Goal: Understand process/instructions: Learn how to perform a task or action

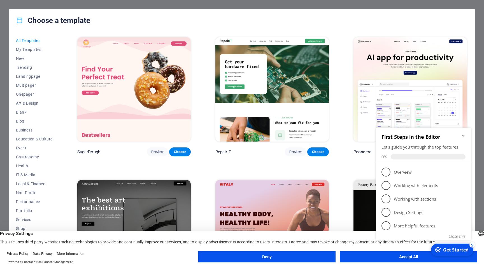
click at [382, 256] on div "checkmark Get Started 5 First Steps in the Editor Let's guide you through the t…" at bounding box center [424, 191] width 102 height 133
click at [396, 257] on div "checkmark Get Started 5 First Steps in the Editor Let's guide you through the t…" at bounding box center [424, 191] width 102 height 133
click at [465, 137] on icon "Minimize checklist" at bounding box center [463, 135] width 4 height 4
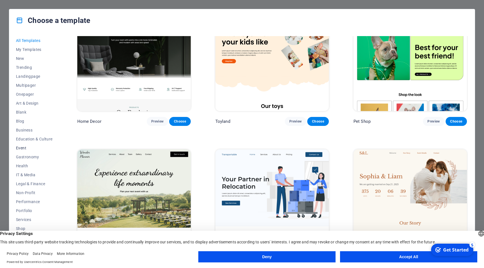
scroll to position [17, 0]
click at [404, 258] on button "Accept All" at bounding box center [408, 256] width 137 height 11
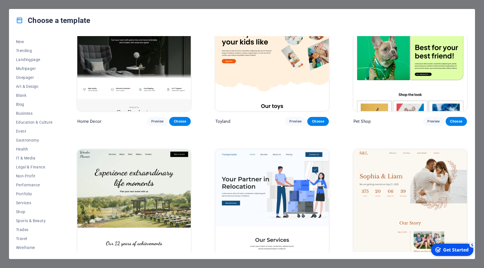
click at [457, 250] on div "Get Started" at bounding box center [455, 250] width 25 height 6
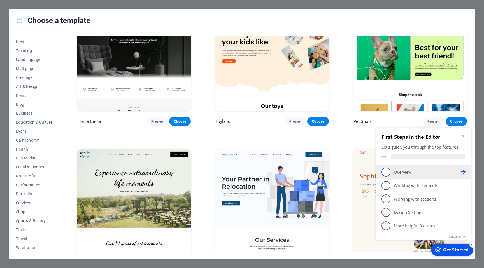
click at [412, 168] on link "1 Overview - incomplete" at bounding box center [423, 172] width 84 height 9
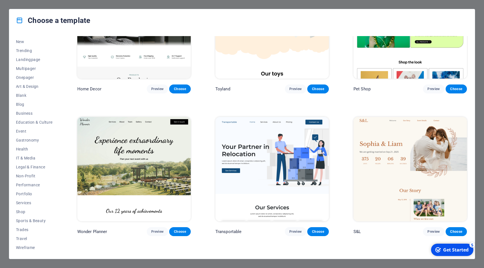
scroll to position [382, 0]
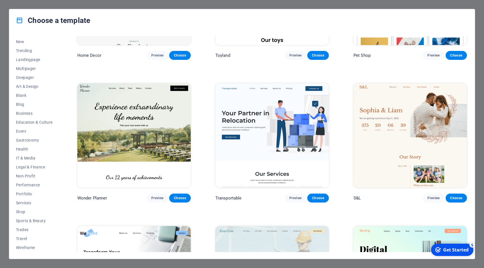
click at [454, 249] on div "Get Started" at bounding box center [455, 250] width 25 height 6
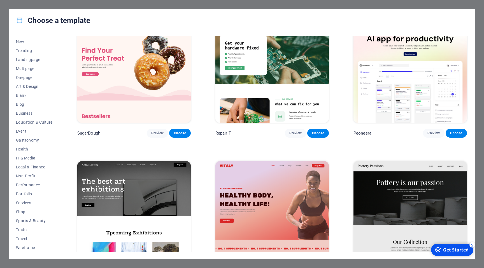
scroll to position [0, 0]
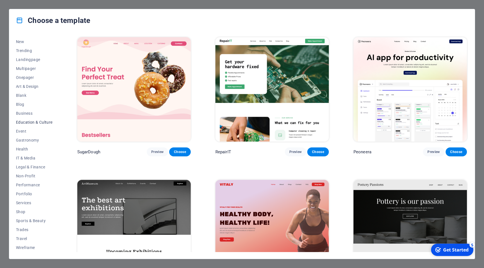
click at [37, 124] on span "Education & Culture" at bounding box center [34, 122] width 37 height 4
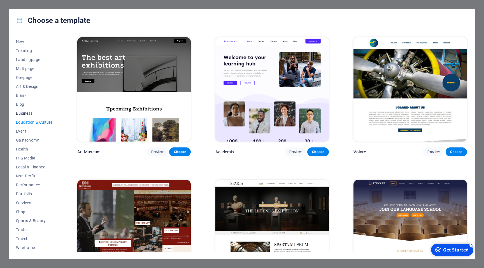
click at [27, 113] on span "Business" at bounding box center [34, 113] width 37 height 4
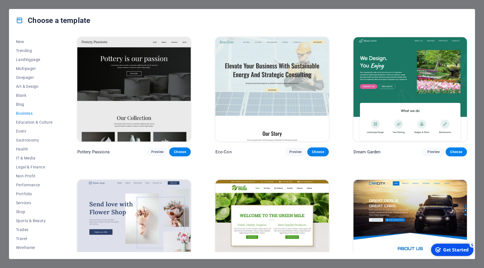
click at [29, 113] on span "Business" at bounding box center [34, 113] width 37 height 4
click at [23, 112] on span "Business" at bounding box center [34, 113] width 37 height 4
click at [35, 49] on span "My Templates" at bounding box center [34, 49] width 37 height 4
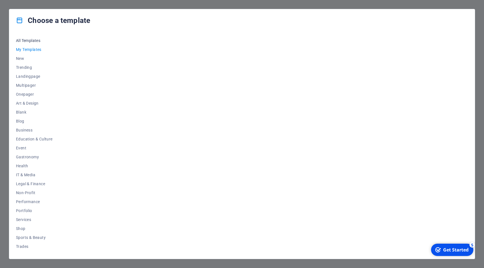
click at [31, 39] on span "All Templates" at bounding box center [34, 40] width 37 height 4
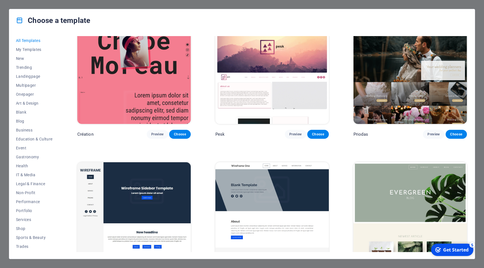
scroll to position [2726, 0]
